Goal: Task Accomplishment & Management: Use online tool/utility

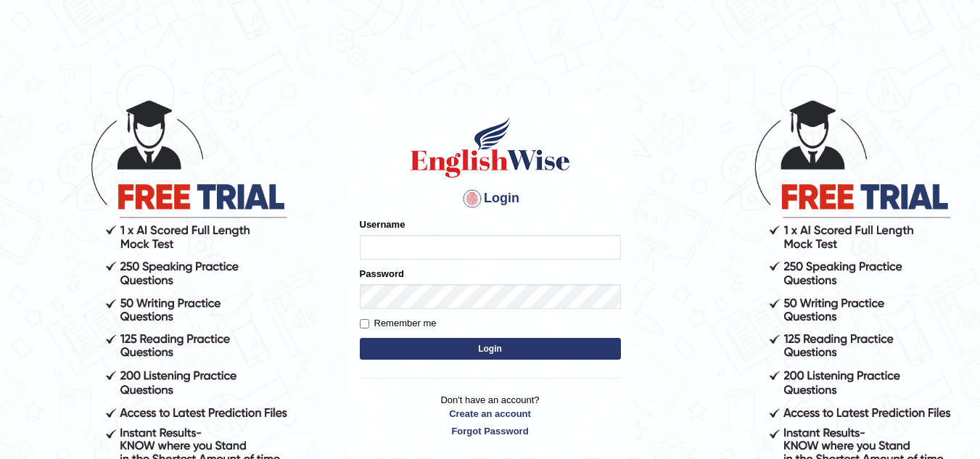
click at [472, 253] on input "Username" at bounding box center [490, 247] width 261 height 25
type input "branixis@yahoo.com"
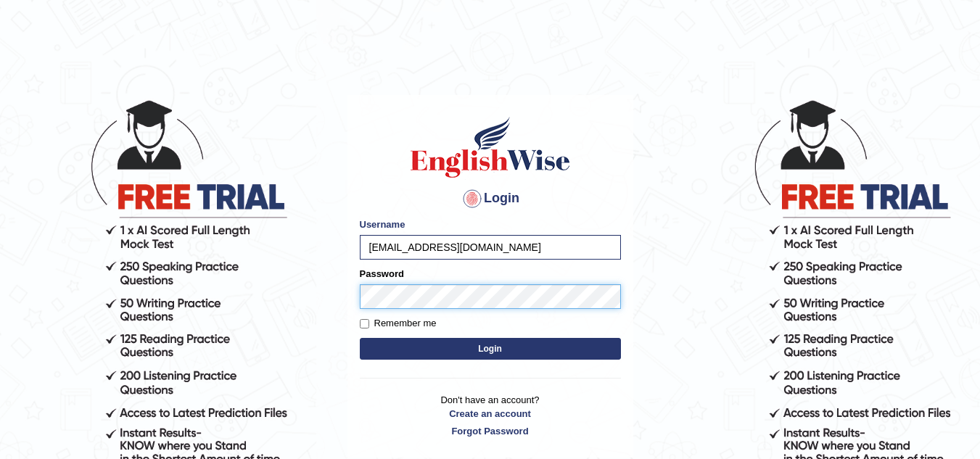
click at [360, 338] on button "Login" at bounding box center [490, 349] width 261 height 22
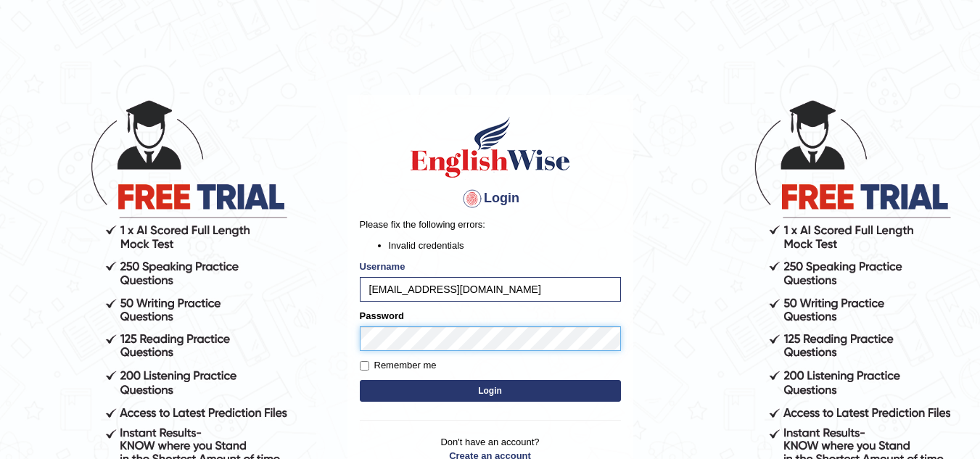
click at [360, 380] on button "Login" at bounding box center [490, 391] width 261 height 22
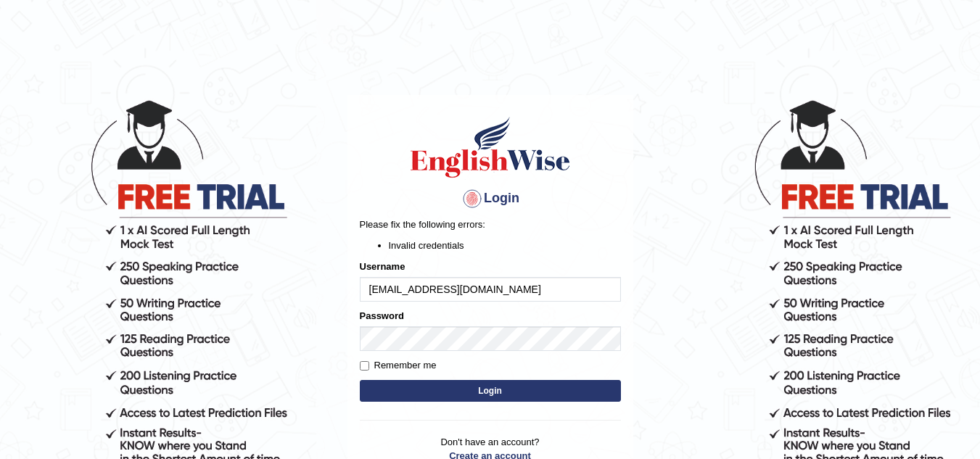
click at [480, 287] on input "branixis@yahoo.com" at bounding box center [490, 289] width 261 height 25
type input "branixis"
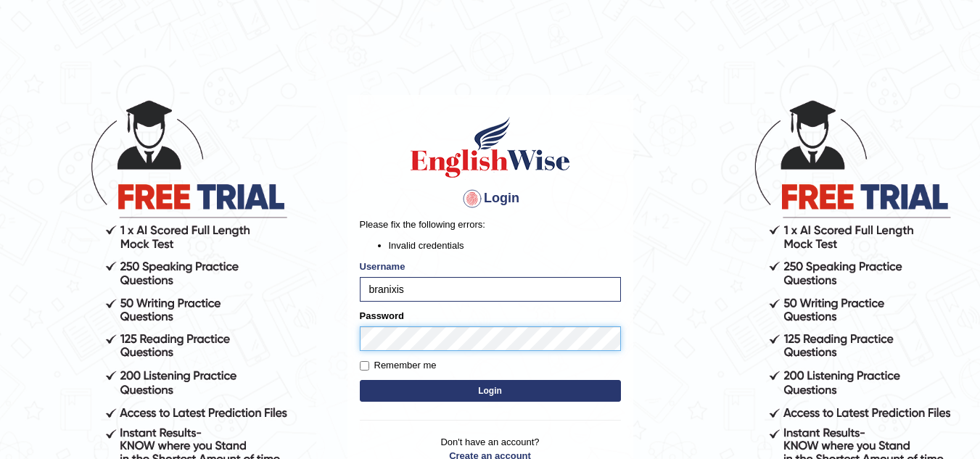
click at [360, 380] on button "Login" at bounding box center [490, 391] width 261 height 22
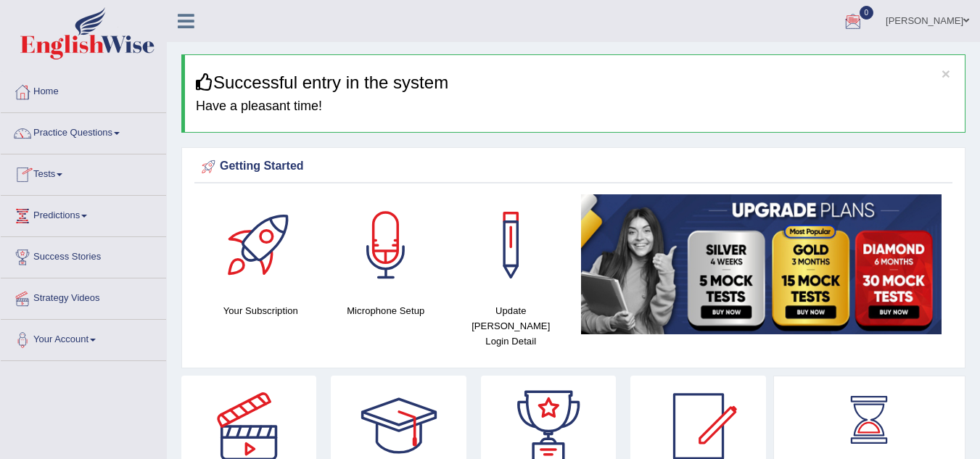
click at [65, 172] on link "Tests" at bounding box center [83, 173] width 165 height 36
